Goal: Subscribe to service/newsletter

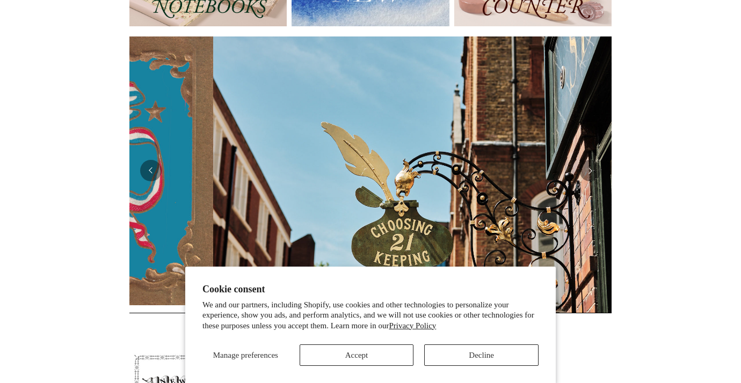
scroll to position [0, 482]
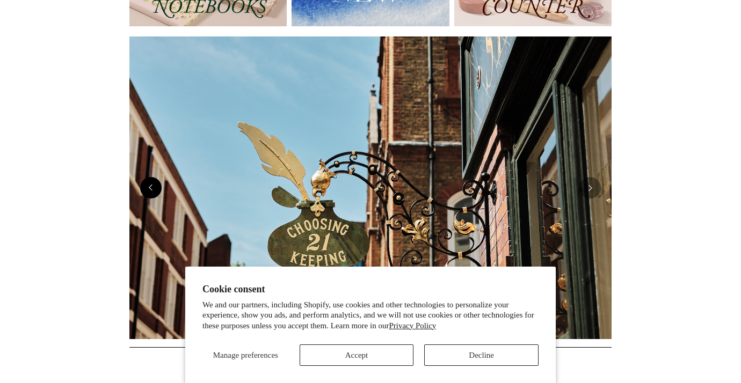
click at [152, 189] on button "Previous" at bounding box center [150, 187] width 21 height 21
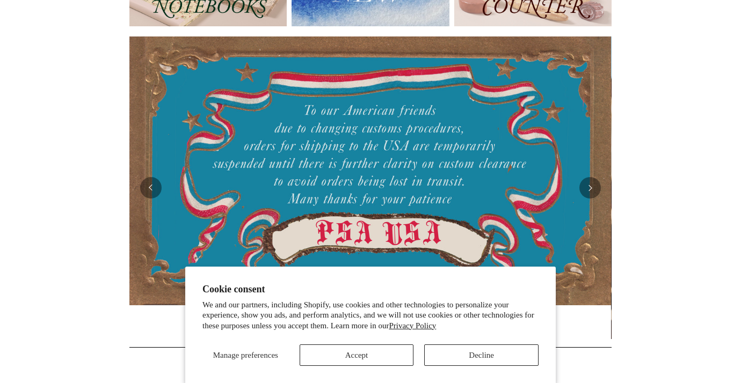
scroll to position [0, 0]
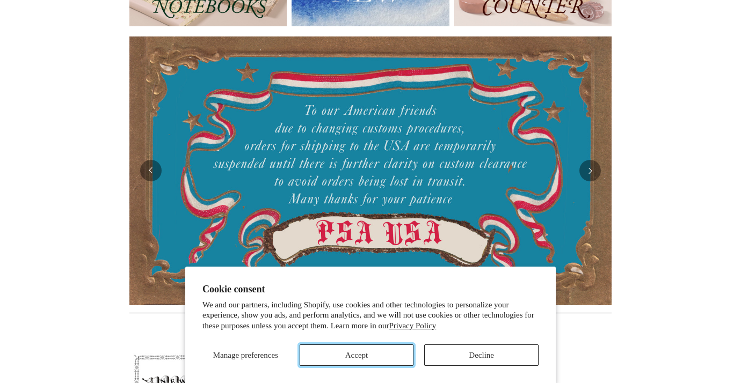
click at [374, 356] on button "Accept" at bounding box center [357, 355] width 114 height 21
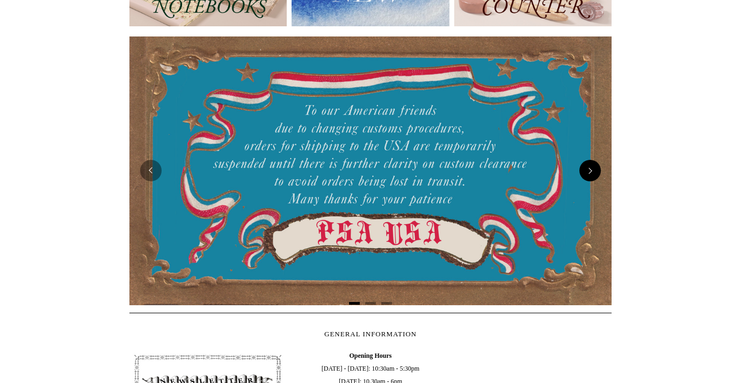
click at [585, 169] on button "Next" at bounding box center [589, 170] width 21 height 21
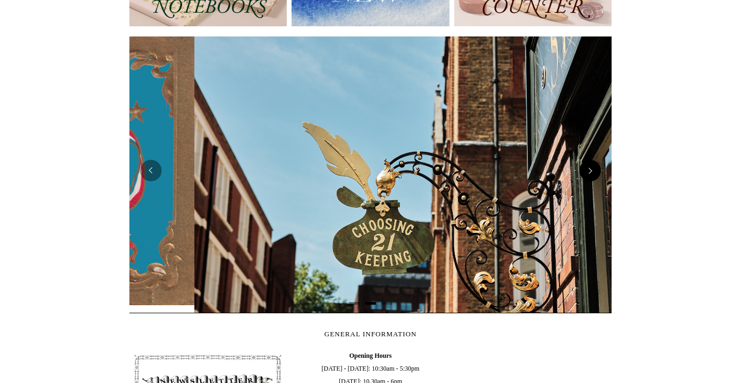
scroll to position [0, 482]
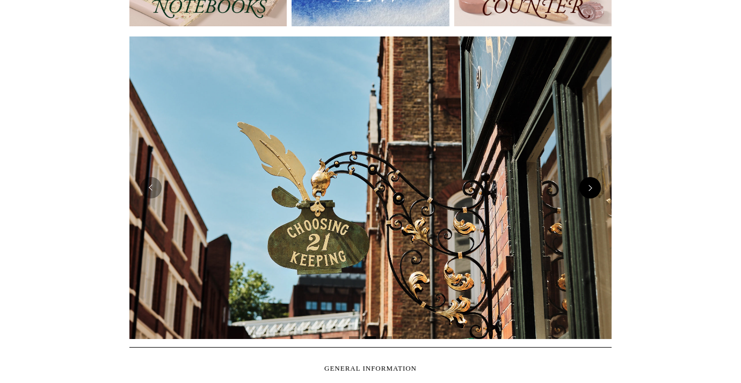
click at [585, 169] on img at bounding box center [370, 188] width 482 height 303
click at [589, 192] on button "Next" at bounding box center [589, 187] width 21 height 21
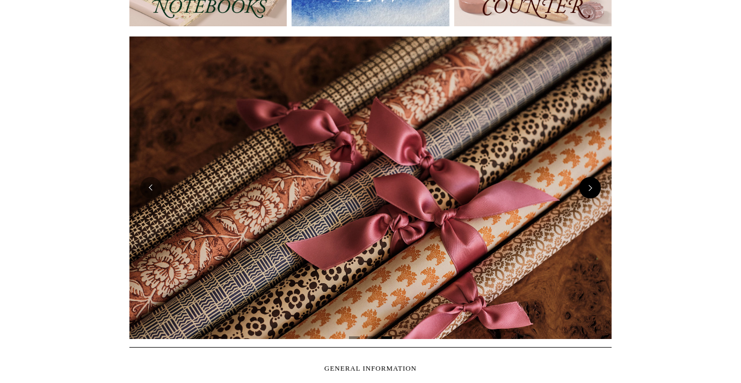
click at [589, 192] on button "Next" at bounding box center [589, 187] width 21 height 21
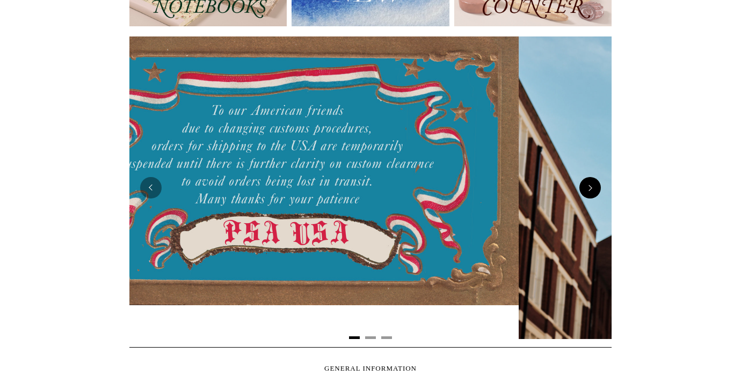
scroll to position [0, 0]
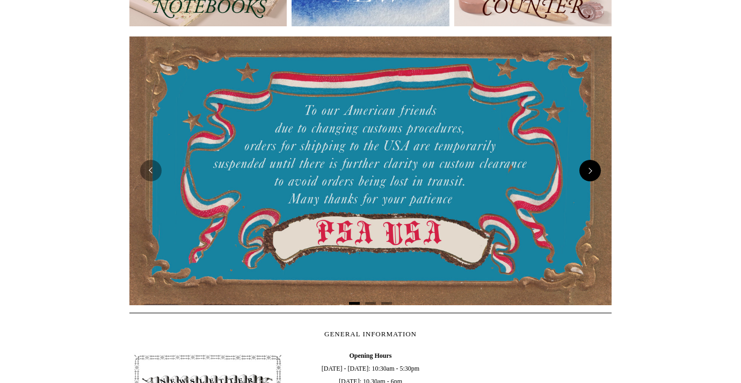
click at [589, 172] on button "Next" at bounding box center [589, 170] width 21 height 21
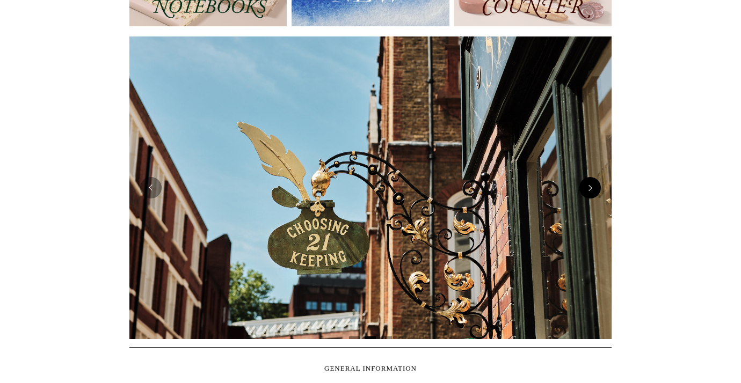
click at [594, 189] on button "Next" at bounding box center [589, 187] width 21 height 21
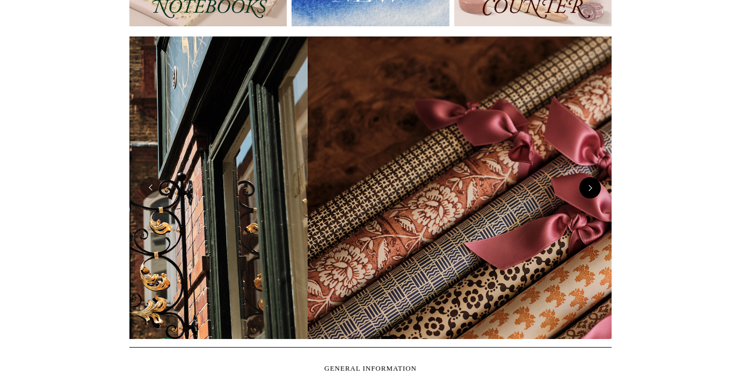
scroll to position [0, 964]
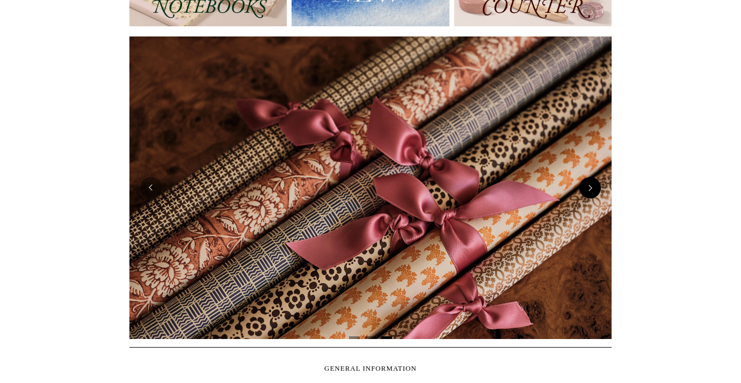
click at [594, 189] on button "Next" at bounding box center [589, 187] width 21 height 21
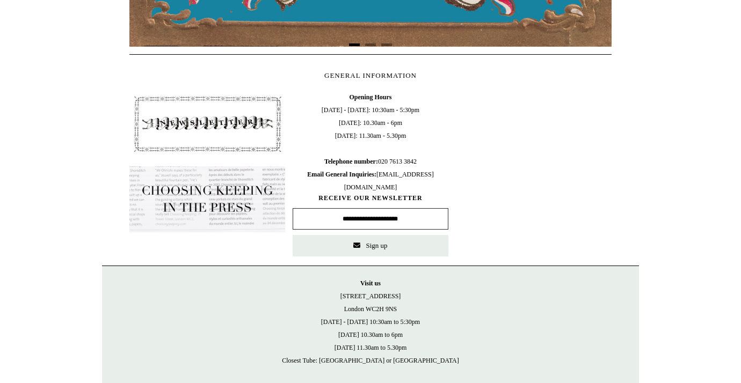
scroll to position [460, 0]
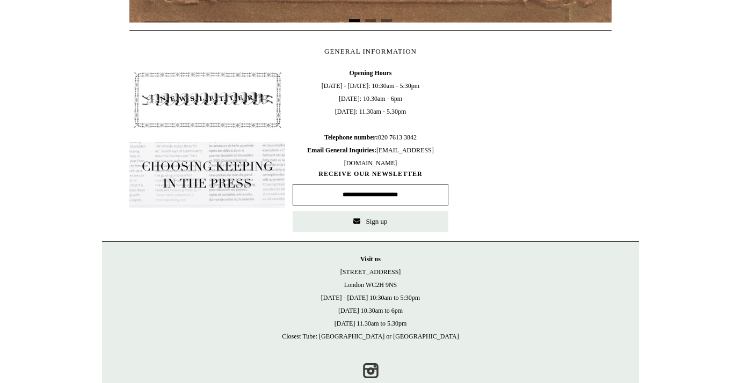
click at [387, 199] on input "text" at bounding box center [371, 194] width 156 height 21
type input "**********"
click at [378, 215] on button "Sign up" at bounding box center [371, 221] width 156 height 21
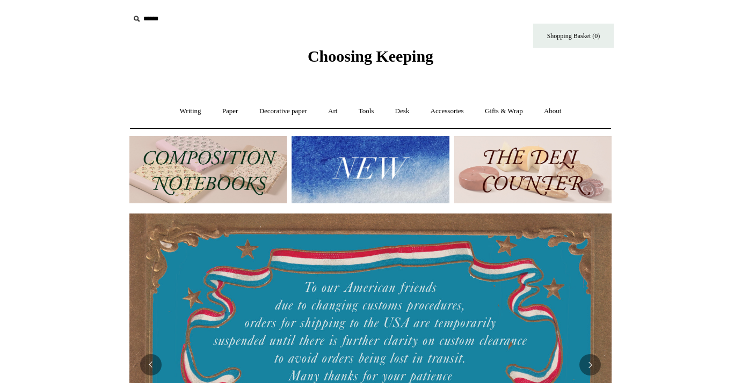
scroll to position [0, 972]
